Goal: Task Accomplishment & Management: Use online tool/utility

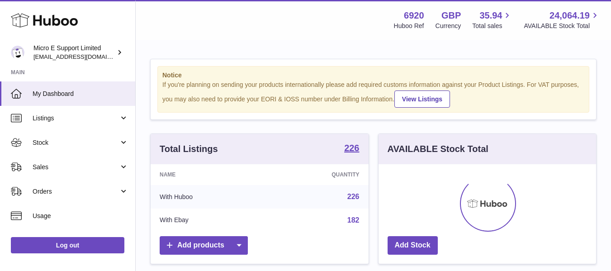
scroll to position [141, 218]
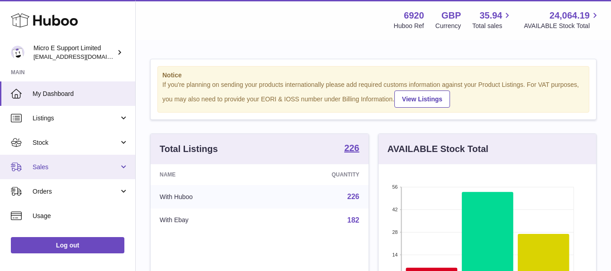
click at [84, 165] on span "Sales" at bounding box center [76, 167] width 86 height 9
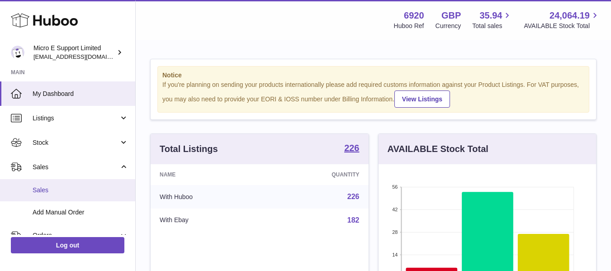
click at [48, 194] on span "Sales" at bounding box center [81, 190] width 96 height 9
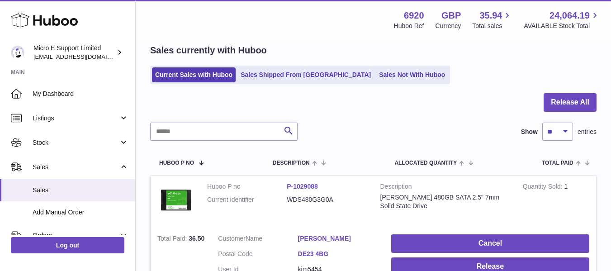
scroll to position [136, 0]
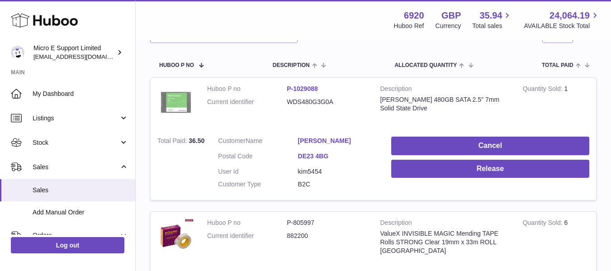
click at [176, 101] on img at bounding box center [175, 103] width 36 height 36
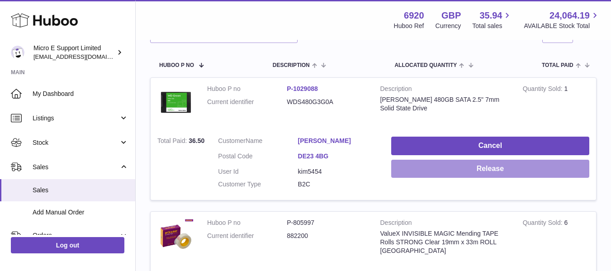
click at [509, 167] on button "Release" at bounding box center [490, 169] width 198 height 19
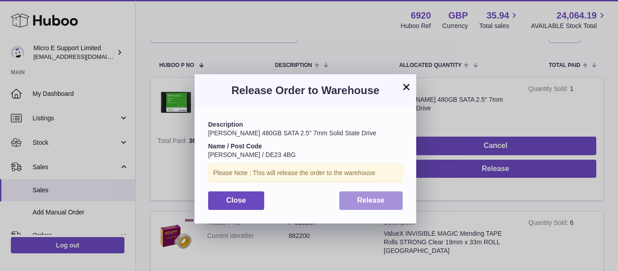
click at [366, 199] on span "Release" at bounding box center [371, 200] width 28 height 8
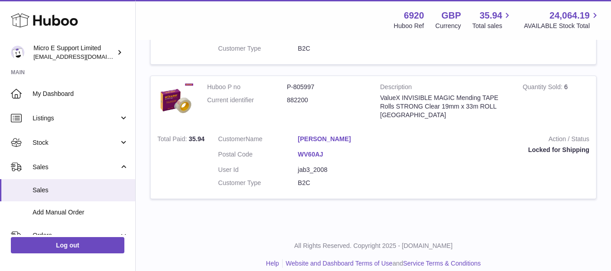
scroll to position [45, 0]
